Goal: Information Seeking & Learning: Find specific page/section

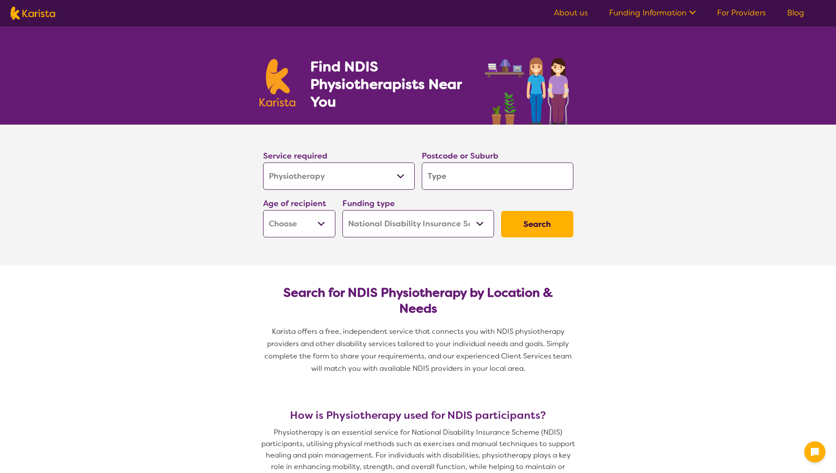
select select "Physiotherapy"
select select "NDIS"
select select "Physiotherapy"
select select "NDIS"
type input "4"
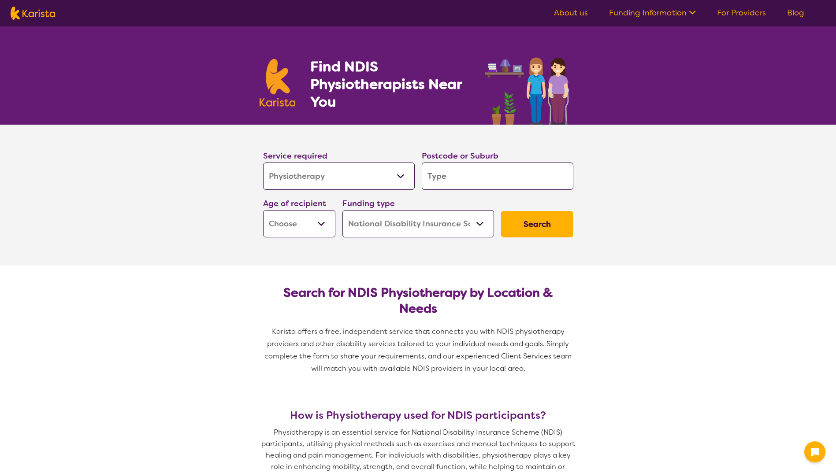
type input "4"
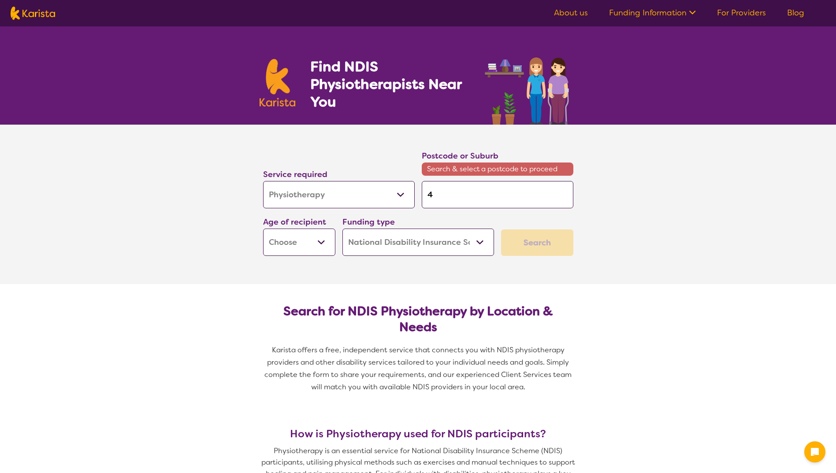
type input "46"
type input "465"
type input "4650"
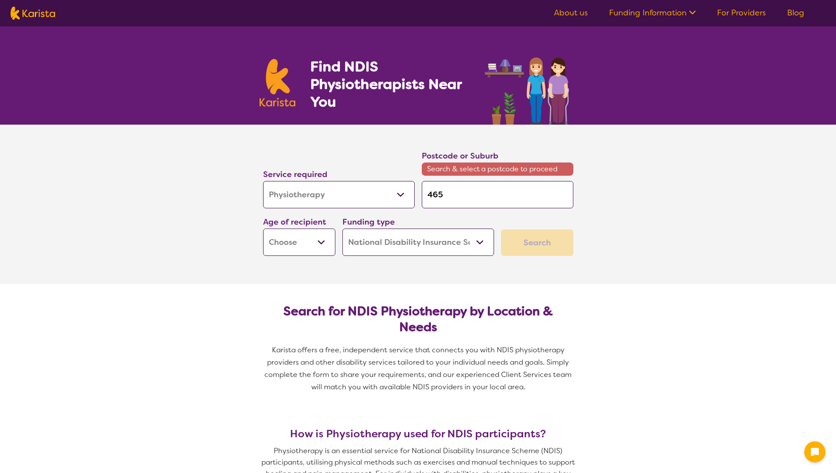
type input "4650"
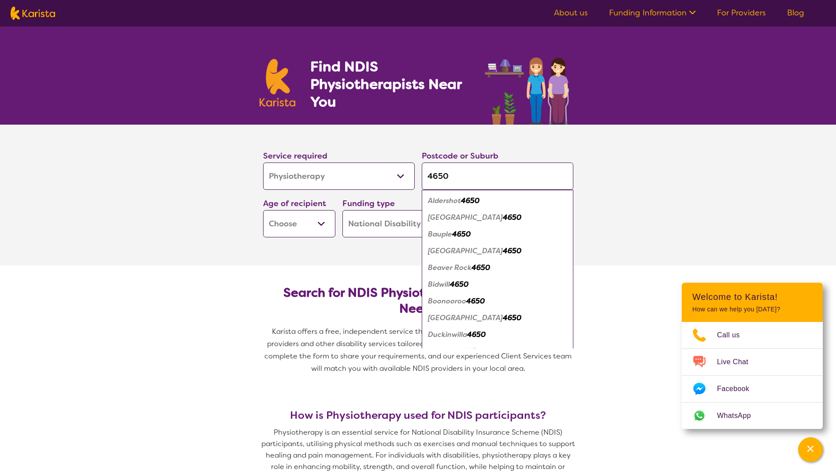
scroll to position [220, 0]
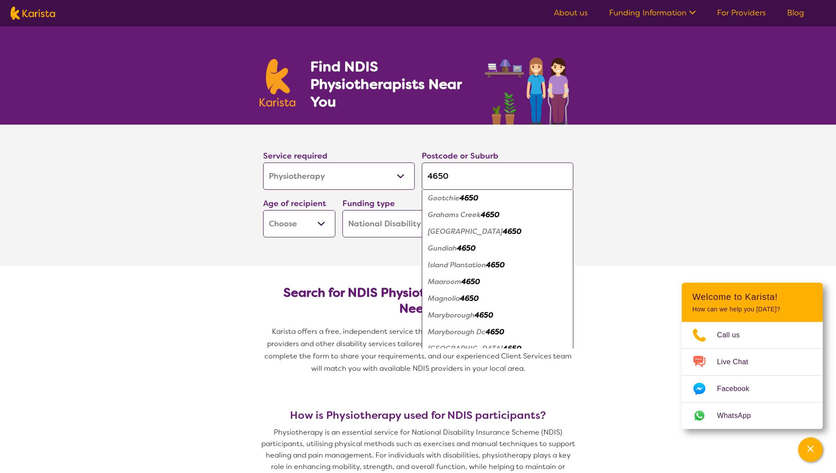
type input "4650"
click at [460, 316] on em "Maryborough" at bounding box center [451, 315] width 47 height 9
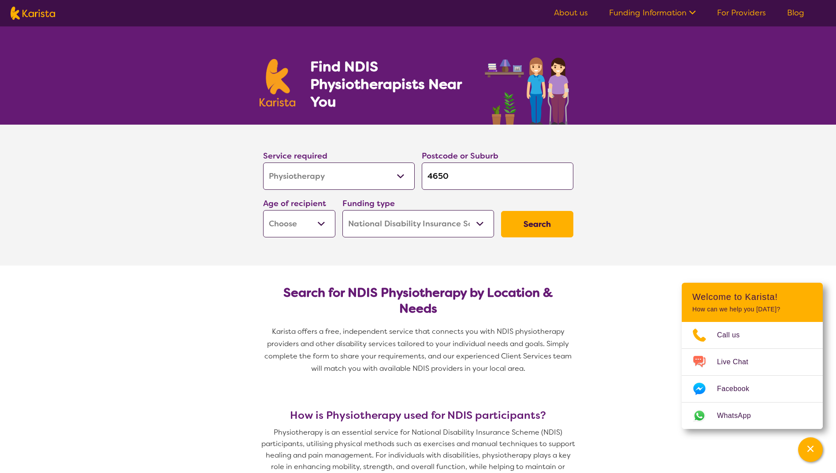
scroll to position [0, 0]
click at [325, 223] on select "Early Childhood - 0 to 9 Child - 10 to 11 Adolescent - 12 to 17 Adult - 18 to 6…" at bounding box center [299, 223] width 72 height 27
select select "AG"
click at [263, 210] on select "Early Childhood - 0 to 9 Child - 10 to 11 Adolescent - 12 to 17 Adult - 18 to 6…" at bounding box center [299, 223] width 72 height 27
select select "AG"
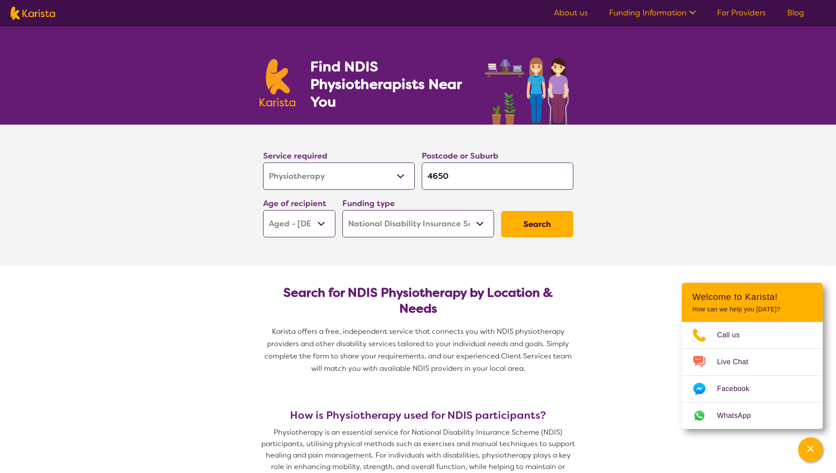
click at [444, 227] on select "Home Care Package (HCP) National Disability Insurance Scheme (NDIS) I don't know" at bounding box center [418, 223] width 152 height 27
click at [448, 225] on select "Home Care Package (HCP) National Disability Insurance Scheme (NDIS) I don't know" at bounding box center [418, 223] width 152 height 27
click at [538, 223] on button "Search" at bounding box center [537, 224] width 72 height 26
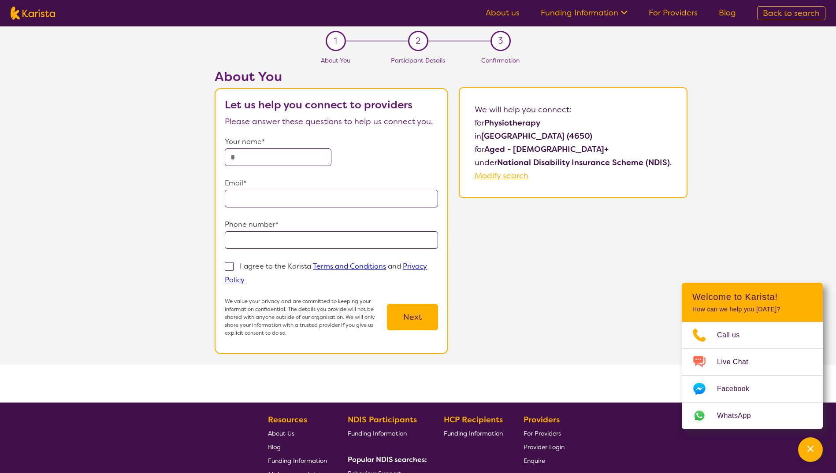
select select "Physiotherapy"
select select "AG"
select select "NDIS"
select select "Physiotherapy"
select select "AG"
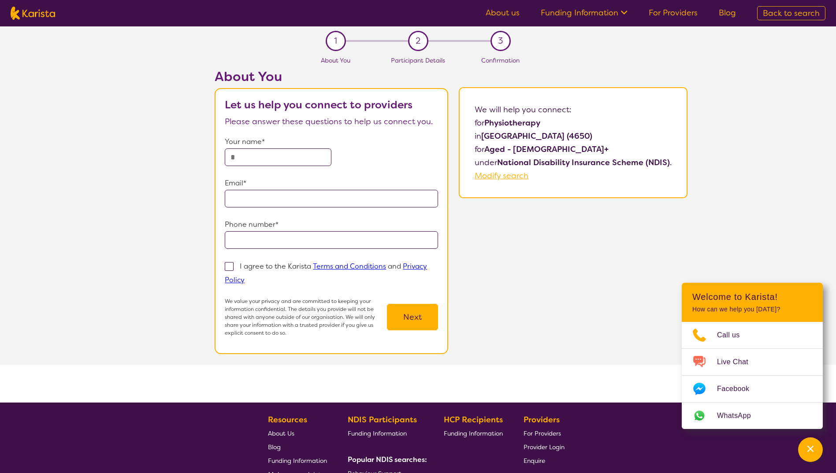
select select "NDIS"
